Goal: Task Accomplishment & Management: Manage account settings

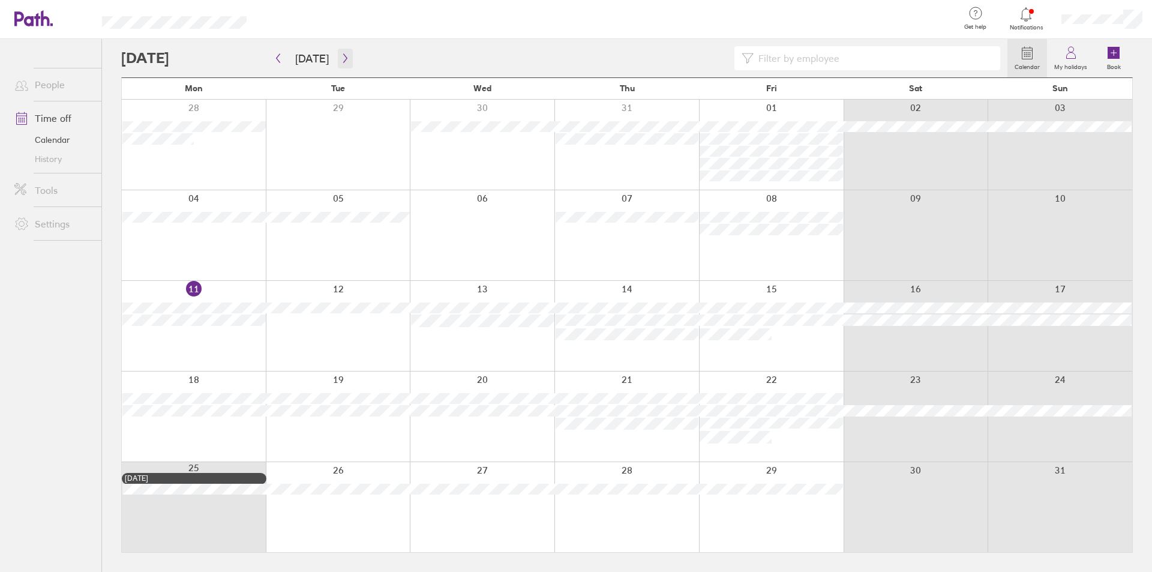
click at [338, 54] on button "button" at bounding box center [345, 59] width 15 height 20
